Goal: Information Seeking & Learning: Find specific fact

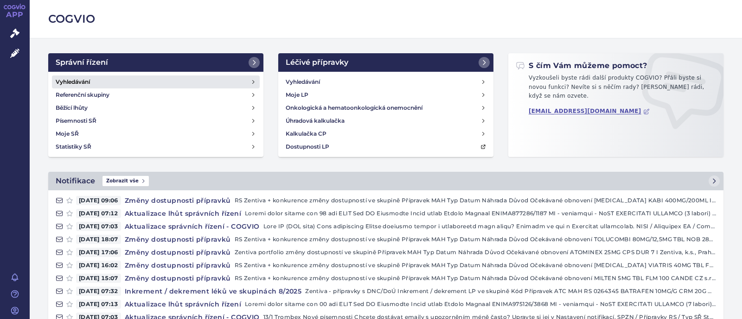
click at [85, 79] on h4 "Vyhledávání" at bounding box center [73, 81] width 34 height 9
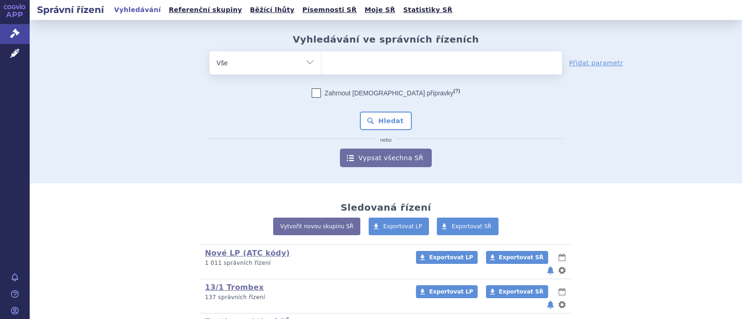
click at [338, 61] on ul at bounding box center [441, 60] width 241 height 19
click at [321, 61] on select at bounding box center [321, 62] width 0 height 23
type input "di"
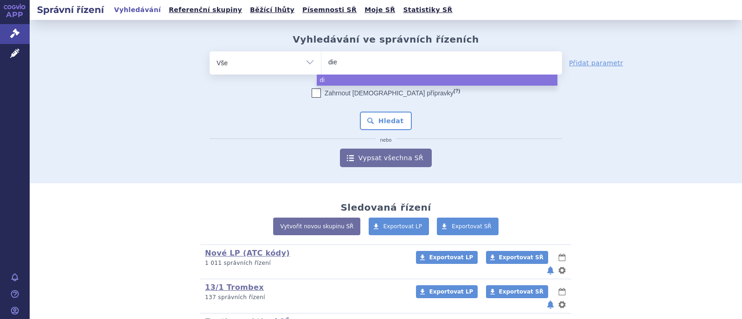
type input "dien"
type input "di"
type input "dio"
type input "dioze"
type input "diozen"
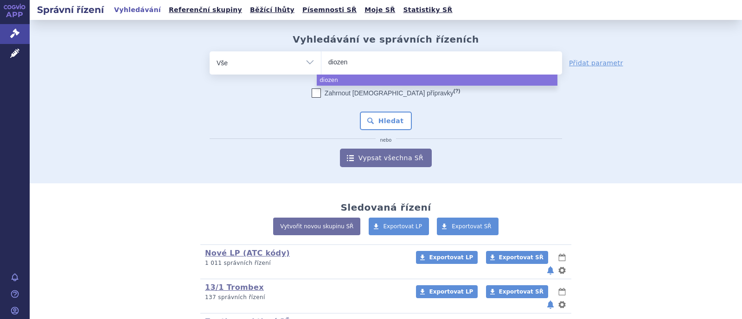
select select "diozen"
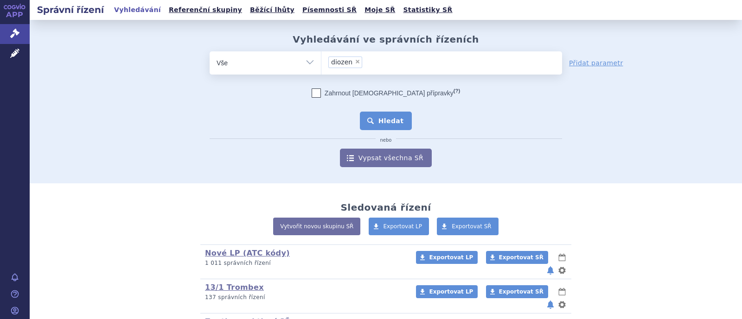
click at [392, 117] on button "Hledat" at bounding box center [386, 121] width 52 height 19
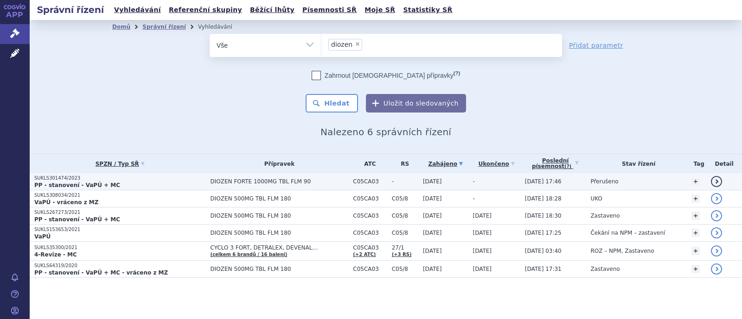
click at [256, 183] on span "DIOZEN FORTE 1000MG TBL FLM 90" at bounding box center [279, 181] width 138 height 6
